Goal: Information Seeking & Learning: Check status

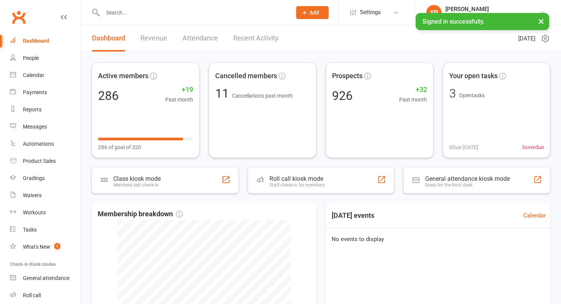
click at [167, 8] on input "text" at bounding box center [193, 12] width 186 height 11
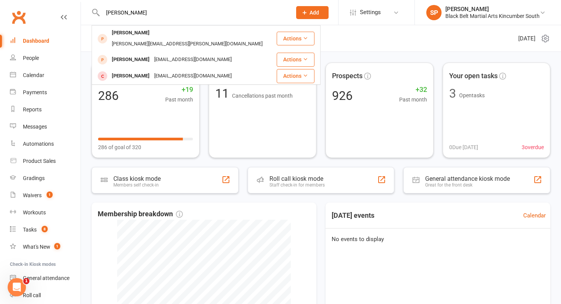
type input "[PERSON_NAME]"
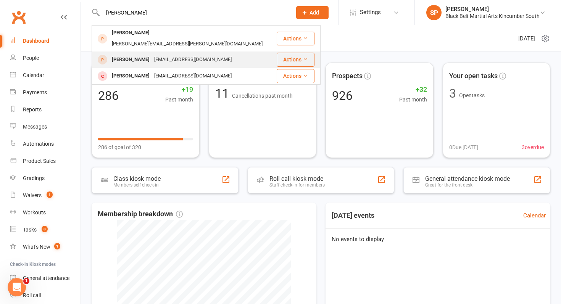
click at [152, 54] on div "[EMAIL_ADDRESS][DOMAIN_NAME]" at bounding box center [193, 59] width 82 height 11
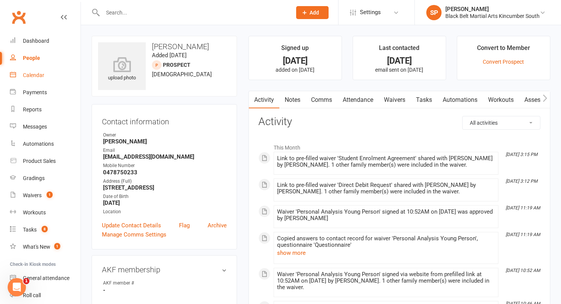
click at [52, 73] on link "Calendar" at bounding box center [45, 75] width 71 height 17
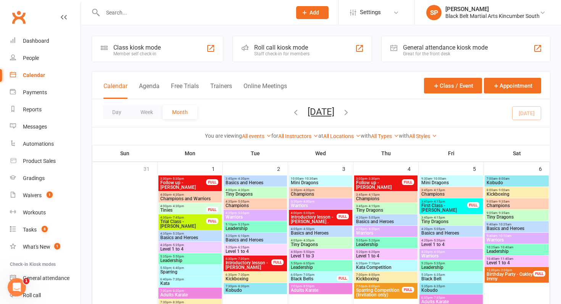
scroll to position [198, 0]
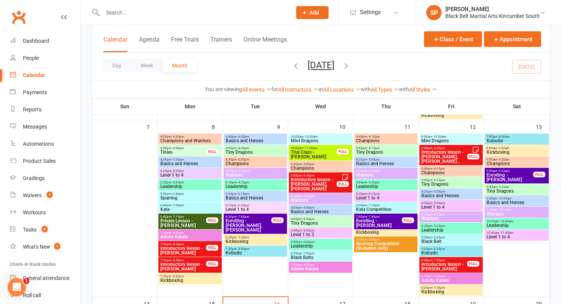
click at [318, 157] on span "Trial Class - [PERSON_NAME]" at bounding box center [314, 154] width 47 height 9
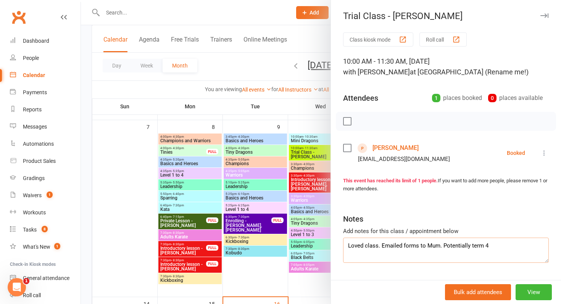
click at [494, 244] on textarea "Loved class. Emailed forms to Mum. Potentially term 4" at bounding box center [446, 250] width 206 height 25
type textarea "Loved class. Emailed forms to Mum. Potentially term 4. Going to [GEOGRAPHIC_DAT…"
drag, startPoint x: 359, startPoint y: 158, endPoint x: 435, endPoint y: 158, distance: 76.0
click at [435, 158] on li "[PERSON_NAME] [EMAIL_ADDRESS][DOMAIN_NAME] Booked More info Remove Check in Mar…" at bounding box center [446, 153] width 206 height 22
copy div "[EMAIL_ADDRESS][DOMAIN_NAME]"
